Goal: Navigation & Orientation: Understand site structure

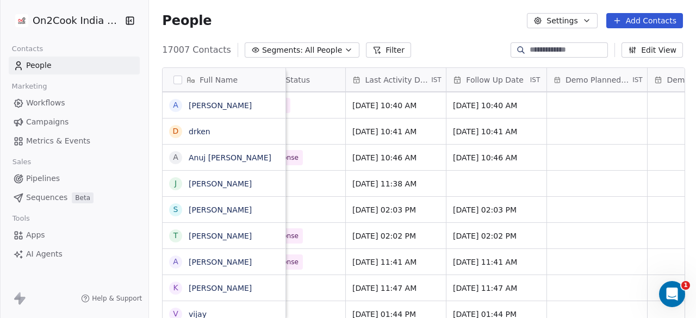
scroll to position [7, 0]
click at [45, 250] on span "AI Agents" at bounding box center [44, 253] width 36 height 11
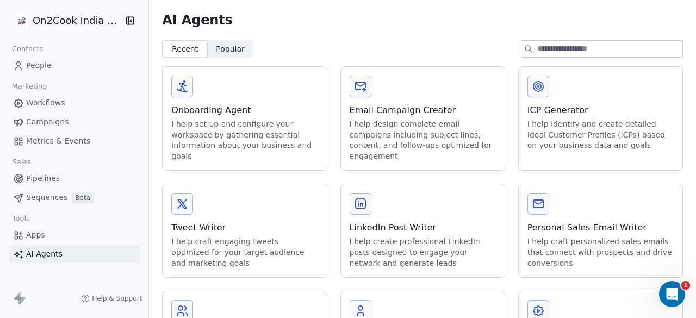
click at [38, 237] on span "Apps" at bounding box center [35, 234] width 19 height 11
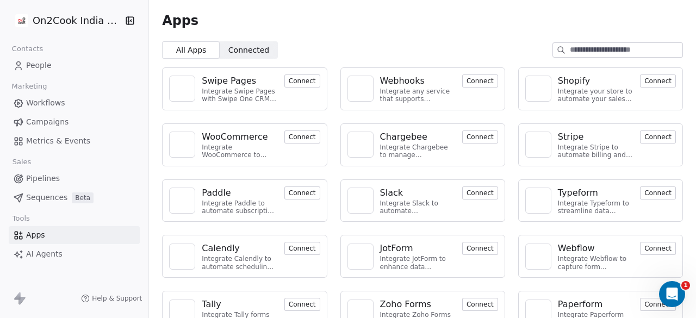
click at [39, 67] on span "People" at bounding box center [39, 65] width 26 height 11
